Goal: Task Accomplishment & Management: Manage account settings

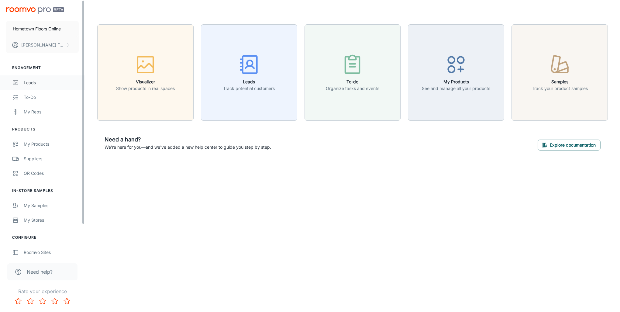
click at [16, 81] on icon "scrollable content" at bounding box center [15, 82] width 7 height 7
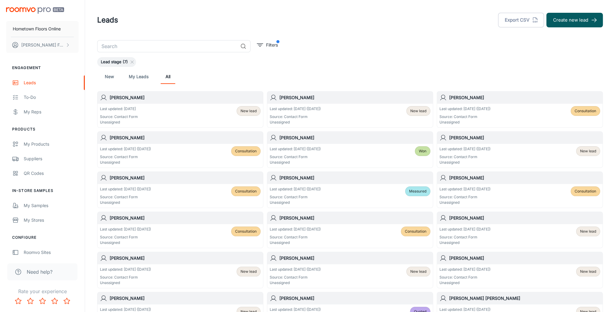
click at [143, 95] on h6 "[PERSON_NAME]" at bounding box center [185, 97] width 151 height 7
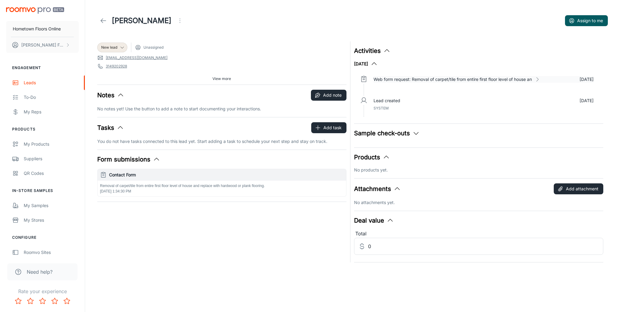
click at [540, 79] on icon at bounding box center [537, 79] width 6 height 6
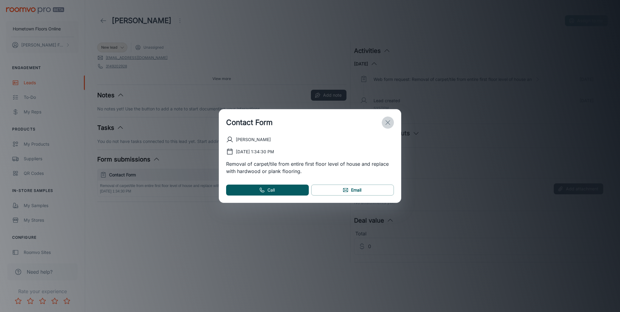
click at [387, 122] on icon "exit" at bounding box center [387, 122] width 7 height 7
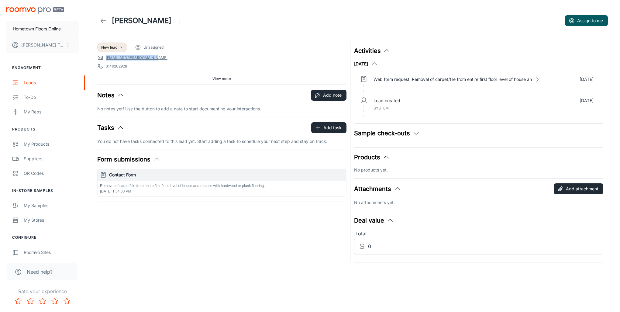
drag, startPoint x: 161, startPoint y: 57, endPoint x: 107, endPoint y: 61, distance: 54.8
click at [107, 61] on div "New lead Unassigned [EMAIL_ADDRESS][DOMAIN_NAME] 3149202928 63376 Source: Conta…" at bounding box center [221, 62] width 249 height 43
copy link "[EMAIL_ADDRESS][DOMAIN_NAME]"
click at [117, 48] on span "New lead" at bounding box center [109, 47] width 16 height 5
click at [112, 81] on li "Consultation" at bounding box center [118, 82] width 43 height 11
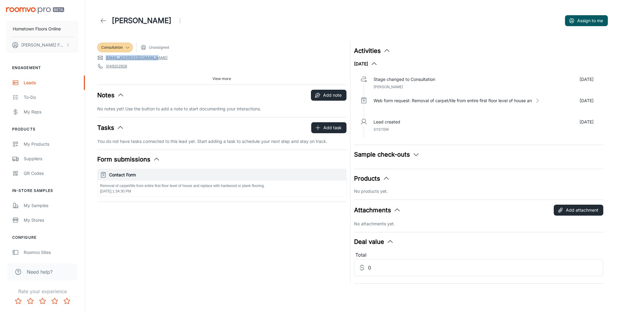
click at [100, 20] on icon at bounding box center [103, 20] width 7 height 7
